Goal: Task Accomplishment & Management: Use online tool/utility

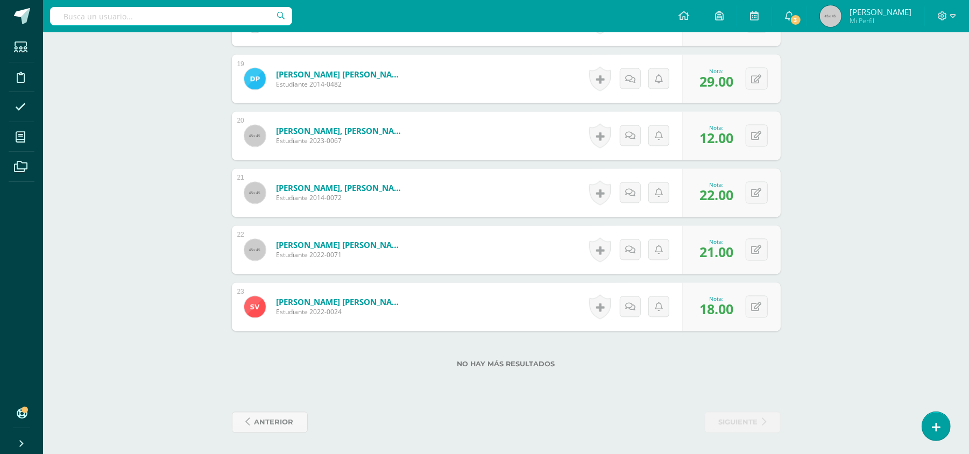
scroll to position [1355, 0]
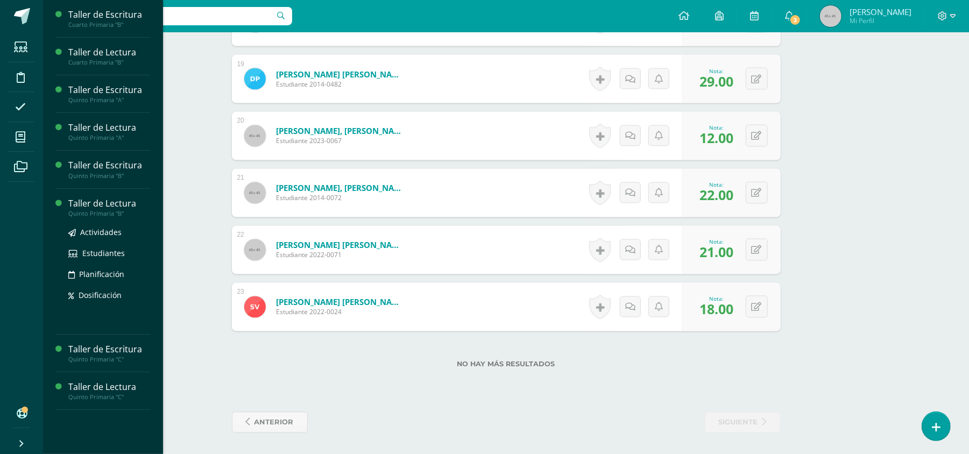
click at [117, 205] on div "Taller de Lectura" at bounding box center [109, 203] width 82 height 12
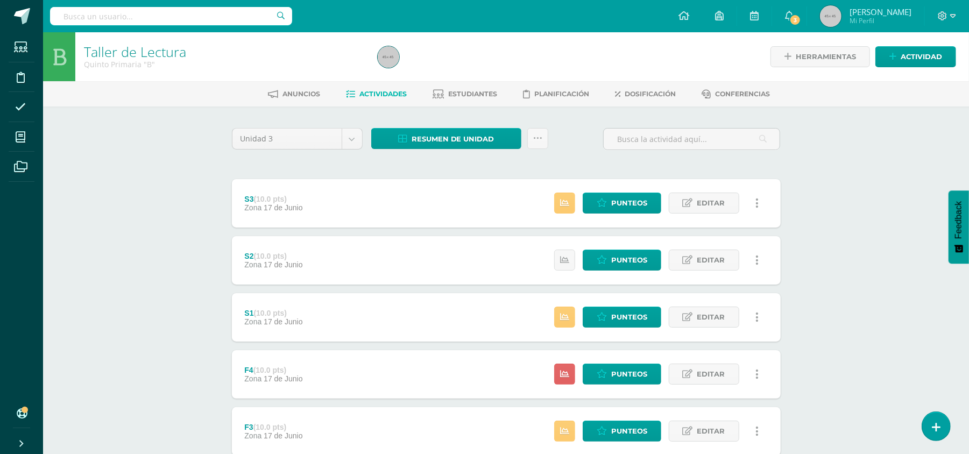
click at [338, 395] on div "F4 (10.0 pts) Zona [DATE][PERSON_NAME] Estatus de Actividad: 24 Estudiantes sin…" at bounding box center [506, 374] width 549 height 48
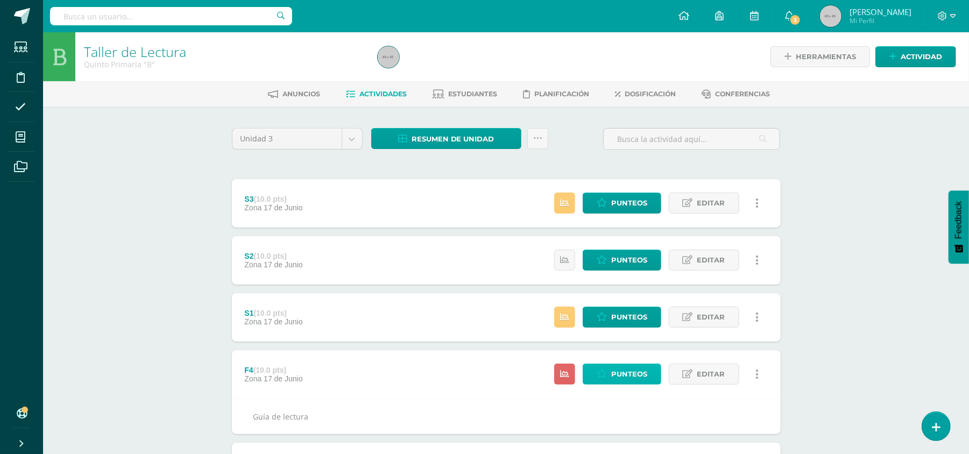
click at [635, 375] on span "Punteos" at bounding box center [629, 374] width 36 height 20
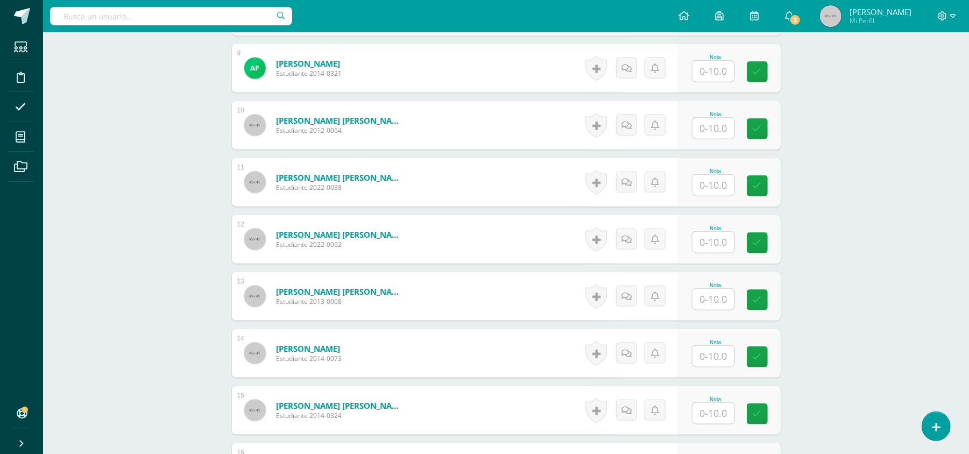
scroll to position [804, 0]
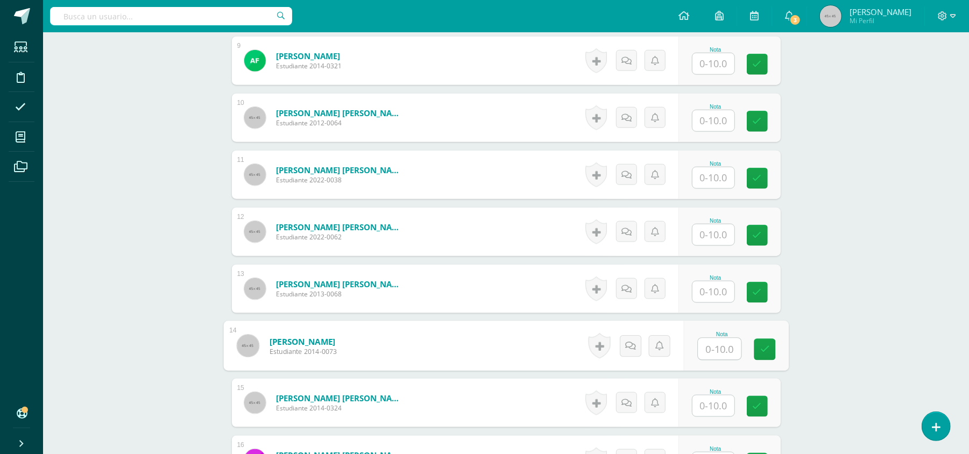
click at [717, 351] on input "text" at bounding box center [719, 349] width 43 height 22
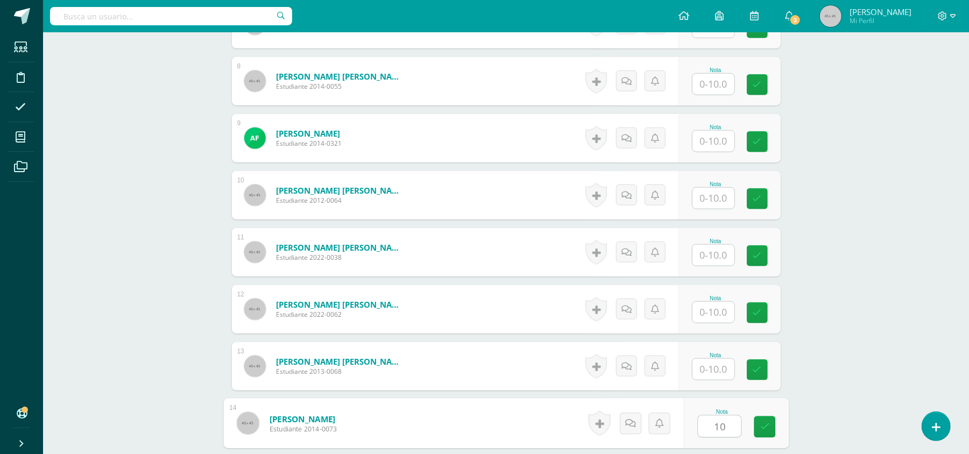
scroll to position [719, 0]
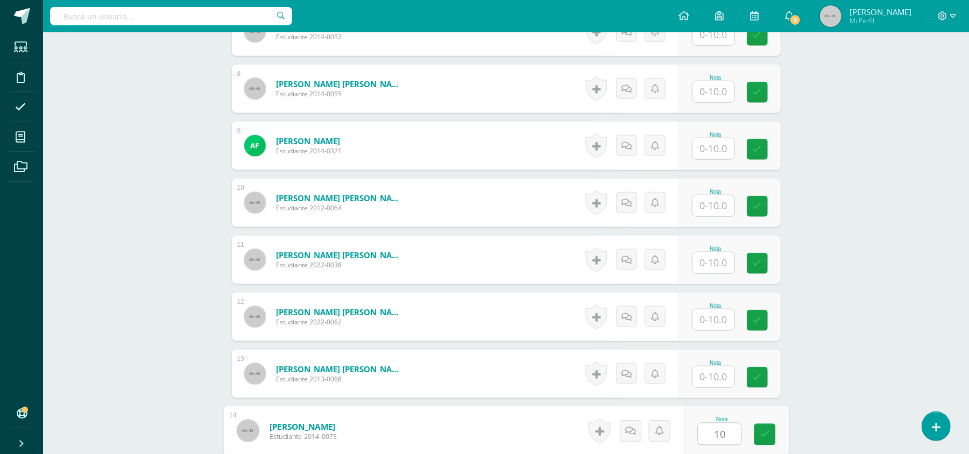
type input "10"
click at [718, 94] on input "text" at bounding box center [719, 92] width 43 height 22
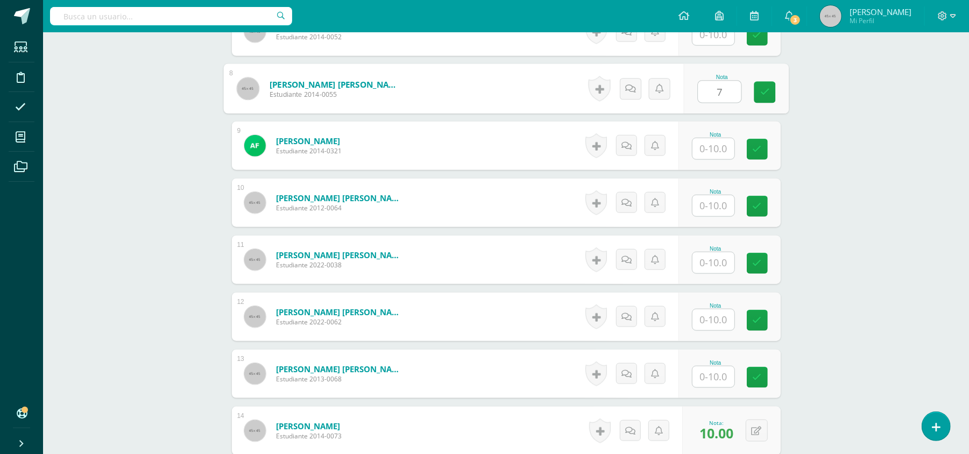
type input "7"
